Goal: Task Accomplishment & Management: Manage account settings

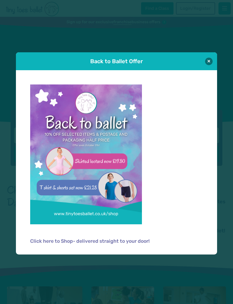
click at [211, 59] on button at bounding box center [209, 62] width 8 height 8
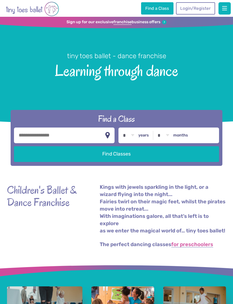
click at [196, 14] on link "Login/Register" at bounding box center [195, 8] width 39 height 12
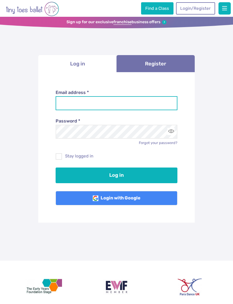
type input "**********"
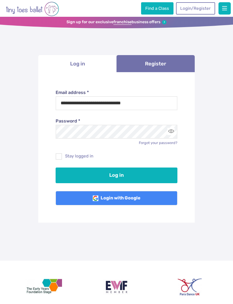
click at [117, 174] on button "Log in" at bounding box center [117, 176] width 122 height 16
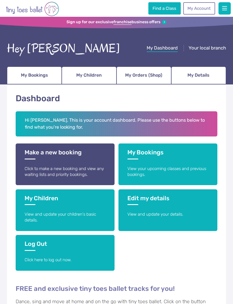
click at [168, 163] on link "My Bookings View your upcoming classes and previous bookings." at bounding box center [168, 165] width 99 height 42
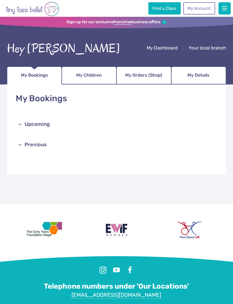
click at [81, 146] on link "Previous" at bounding box center [117, 145] width 202 height 18
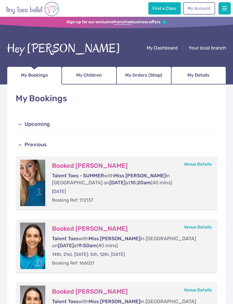
click at [89, 122] on link "Upcoming" at bounding box center [117, 125] width 202 height 18
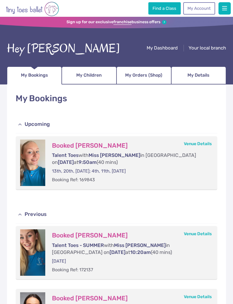
click at [17, 52] on div "Hey [PERSON_NAME]" at bounding box center [63, 48] width 113 height 17
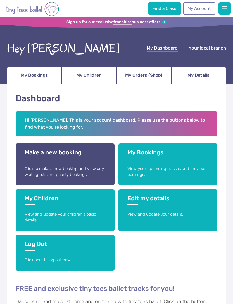
click at [26, 82] on link "My Bookings" at bounding box center [34, 76] width 55 height 18
click at [40, 171] on p "Click to make a new booking and view any waiting lists and priority bookings." at bounding box center [65, 172] width 81 height 12
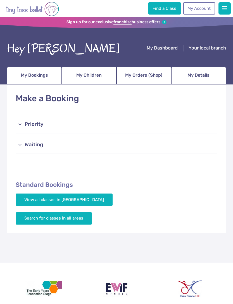
click at [25, 123] on link "Priority" at bounding box center [117, 125] width 202 height 18
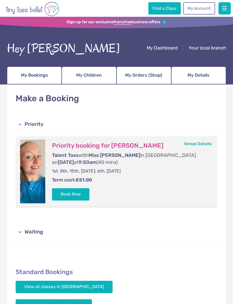
click at [223, 6] on span "button" at bounding box center [225, 9] width 5 height 6
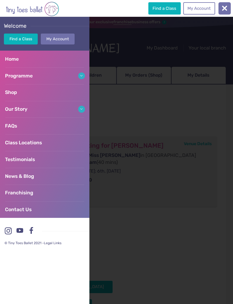
click at [78, 78] on link "Programme" at bounding box center [45, 75] width 90 height 17
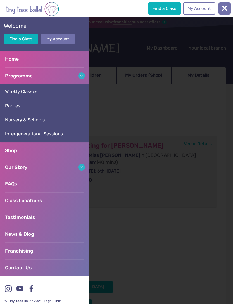
click at [67, 90] on link "Weekly Classes" at bounding box center [45, 91] width 90 height 15
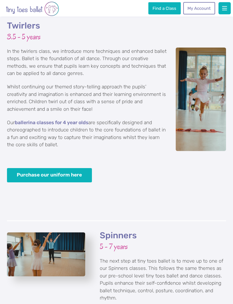
scroll to position [1001, 0]
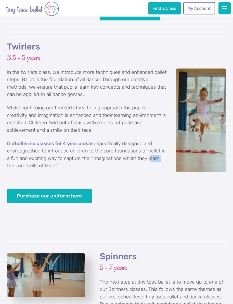
click at [155, 190] on p "Purchase our uniform here" at bounding box center [116, 197] width 219 height 14
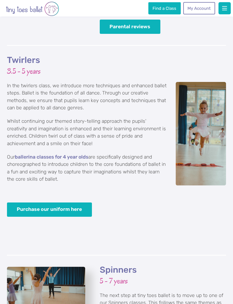
scroll to position [988, 0]
click at [21, 203] on link "Purchase our uniform here" at bounding box center [49, 210] width 85 height 14
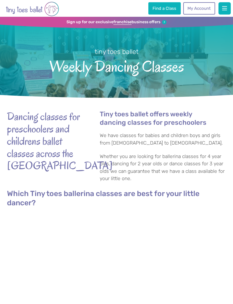
scroll to position [988, 0]
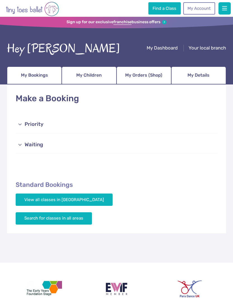
click at [33, 64] on div "Hey Michelle My Dashboard Your local branch My Bookings My Children My Orders (…" at bounding box center [116, 62] width 219 height 44
click at [28, 125] on link "Priority" at bounding box center [117, 125] width 202 height 18
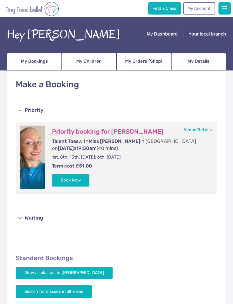
scroll to position [15, 0]
